Goal: Task Accomplishment & Management: Use online tool/utility

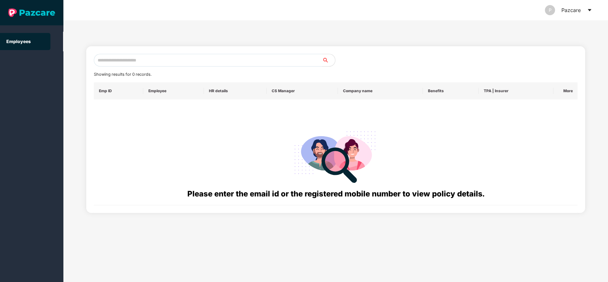
click at [589, 11] on icon "caret-down" at bounding box center [589, 10] width 5 height 5
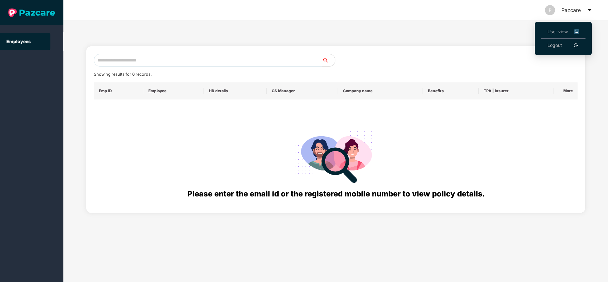
click at [547, 31] on span "User view" at bounding box center [563, 31] width 32 height 7
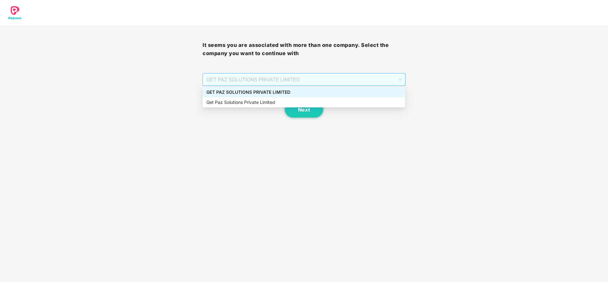
click at [378, 81] on span "GET PAZ SOLUTIONS PRIVATE LIMITED" at bounding box center [303, 80] width 195 height 12
click at [317, 95] on div "GET PAZ SOLUTIONS PRIVATE LIMITED" at bounding box center [303, 92] width 195 height 7
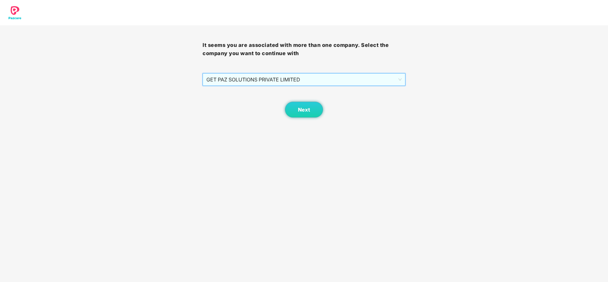
click at [252, 75] on span "GET PAZ SOLUTIONS PRIVATE LIMITED" at bounding box center [303, 80] width 195 height 12
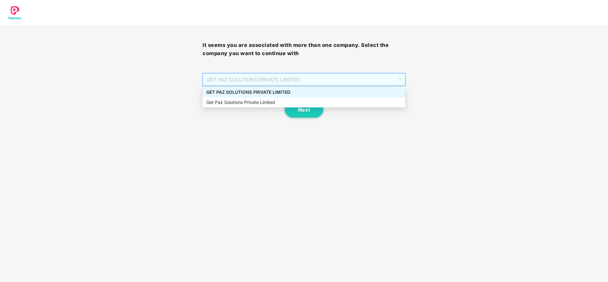
click at [254, 90] on div "GET PAZ SOLUTIONS PRIVATE LIMITED" at bounding box center [303, 92] width 195 height 7
click at [266, 74] on span "GET PAZ SOLUTIONS PRIVATE LIMITED" at bounding box center [303, 80] width 195 height 12
click at [267, 104] on div "Get Paz Solutions Private Limited" at bounding box center [303, 102] width 195 height 7
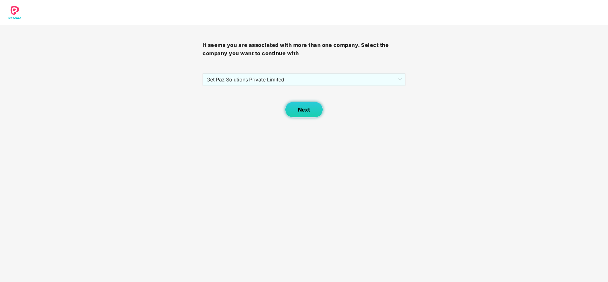
click at [298, 108] on span "Next" at bounding box center [304, 110] width 12 height 6
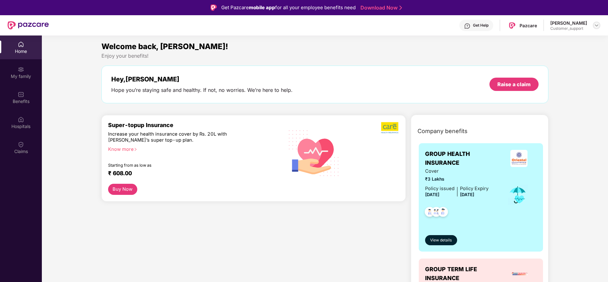
click at [599, 25] on div at bounding box center [597, 26] width 8 height 8
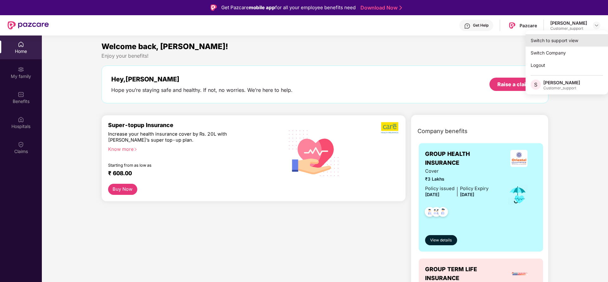
click at [533, 46] on div "Switch to support view" at bounding box center [567, 40] width 82 height 12
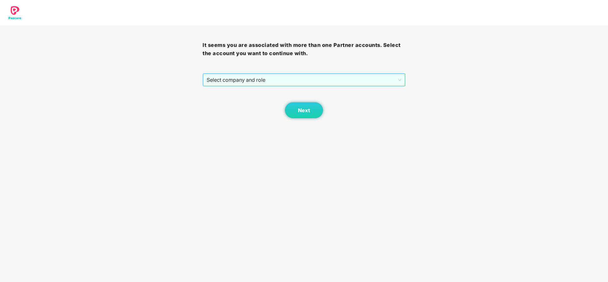
click at [338, 81] on span "Select company and role" at bounding box center [304, 80] width 194 height 12
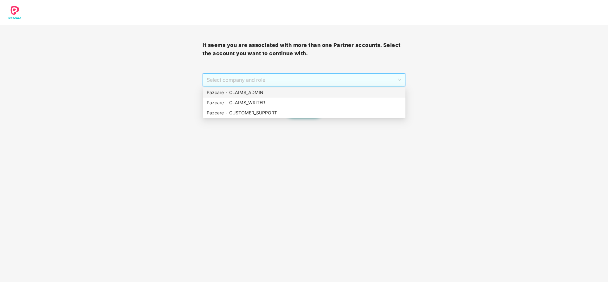
click at [278, 94] on div "Pazcare - CLAIMS_ADMIN" at bounding box center [304, 92] width 195 height 7
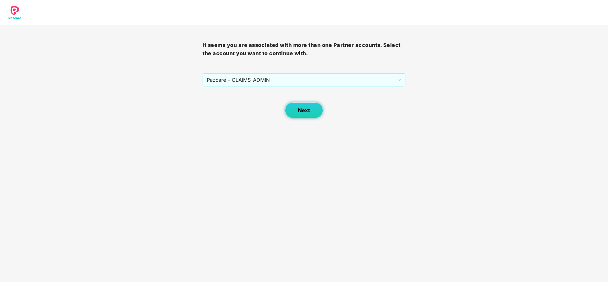
click at [298, 108] on span "Next" at bounding box center [304, 110] width 12 height 6
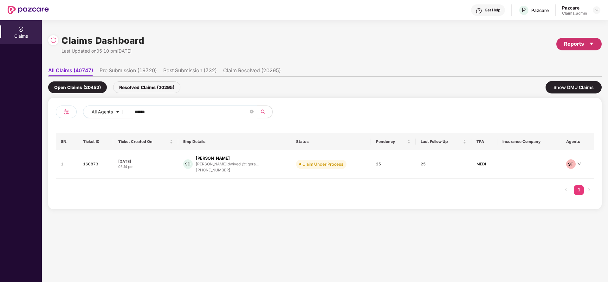
click at [585, 45] on div "Reports" at bounding box center [579, 44] width 30 height 8
click at [537, 68] on li "Claims Pendency Report" at bounding box center [562, 73] width 79 height 13
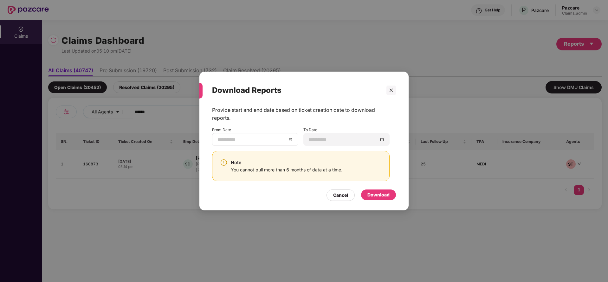
click at [291, 140] on div at bounding box center [254, 139] width 75 height 7
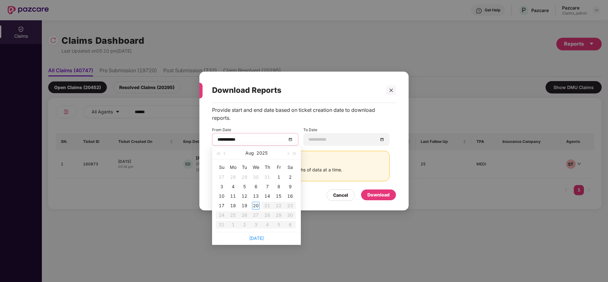
type input "**********"
click at [224, 155] on button "button" at bounding box center [225, 153] width 7 height 13
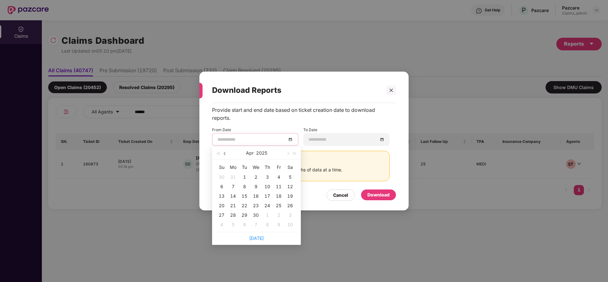
click at [224, 155] on button "button" at bounding box center [225, 153] width 7 height 13
type input "**********"
click at [280, 207] on div "21" at bounding box center [279, 206] width 8 height 8
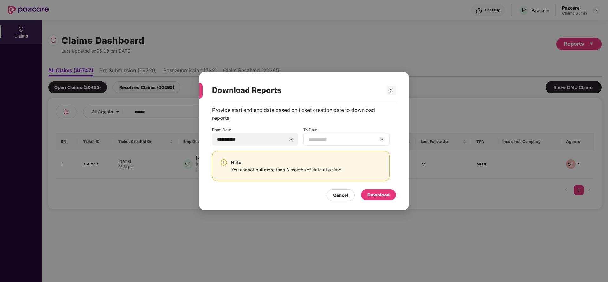
click at [382, 138] on div at bounding box center [346, 139] width 75 height 7
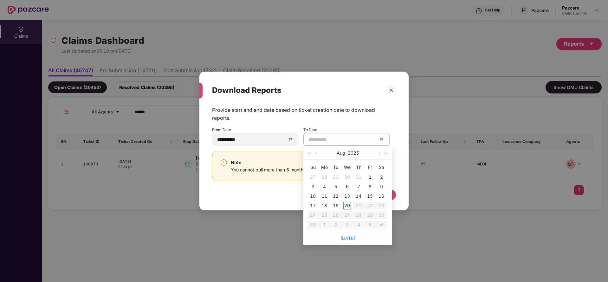
type input "**********"
click at [345, 202] on div "20" at bounding box center [347, 206] width 8 height 8
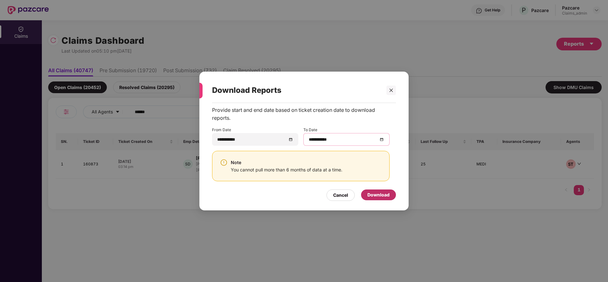
click at [377, 197] on div "Download" at bounding box center [378, 194] width 22 height 7
